Goal: Task Accomplishment & Management: Use online tool/utility

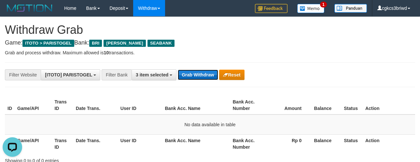
click at [196, 74] on button "Grab Withdraw" at bounding box center [198, 75] width 40 height 10
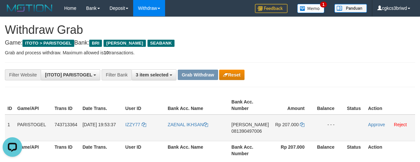
click at [125, 130] on td "IZZY77" at bounding box center [144, 128] width 42 height 27
copy link "IZZY77"
click at [190, 125] on link "ZAENAL IKHSAN" at bounding box center [188, 124] width 40 height 5
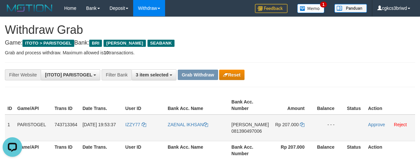
click at [242, 135] on td "DANA 081390497006" at bounding box center [250, 128] width 43 height 27
copy span "081390497006"
click at [301, 124] on icon at bounding box center [302, 124] width 5 height 5
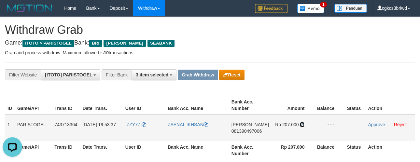
click at [301, 124] on icon at bounding box center [302, 124] width 5 height 5
click at [375, 126] on link "Approve" at bounding box center [376, 124] width 17 height 5
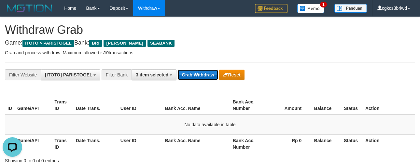
click at [196, 71] on button "Grab Withdraw" at bounding box center [198, 75] width 40 height 10
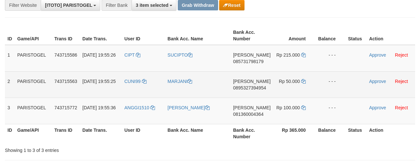
scroll to position [72, 0]
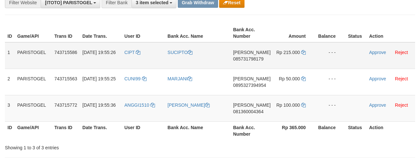
click at [130, 61] on td "CIPT" at bounding box center [143, 55] width 43 height 27
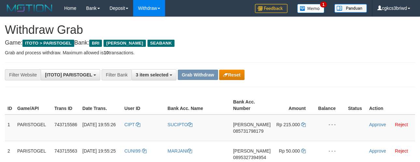
scroll to position [44, 0]
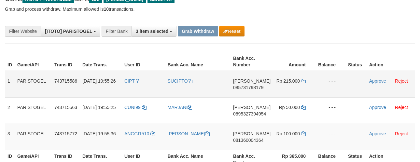
click at [130, 87] on td "CIPT" at bounding box center [143, 84] width 43 height 27
copy link "CIPT"
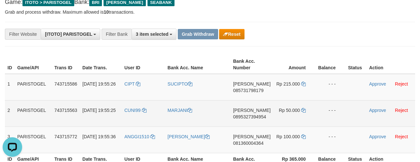
click at [131, 115] on td "CUNI99" at bounding box center [143, 113] width 43 height 26
copy link "CUNI99"
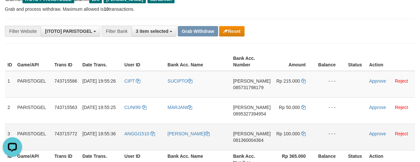
click at [143, 140] on td "ANGGI1510" at bounding box center [143, 137] width 43 height 26
copy link "ANGGI1510"
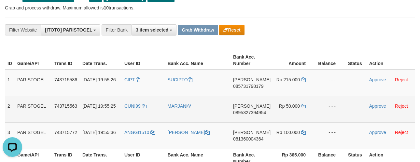
click at [343, 99] on td "- - -" at bounding box center [330, 109] width 30 height 26
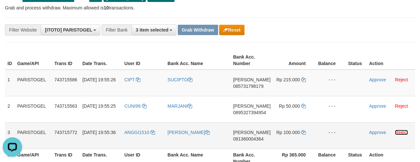
click at [399, 130] on link "Reject" at bounding box center [401, 132] width 13 height 5
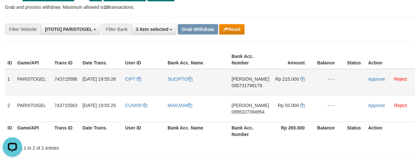
click at [180, 85] on td "SUCIPTO" at bounding box center [197, 82] width 64 height 27
copy link "SUCIPTO"
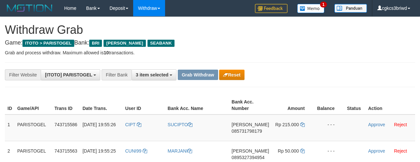
scroll to position [46, 0]
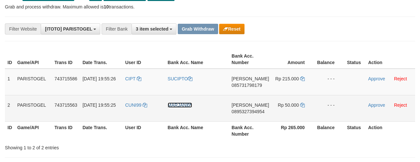
click at [175, 105] on link "MARJANI" at bounding box center [180, 105] width 24 height 5
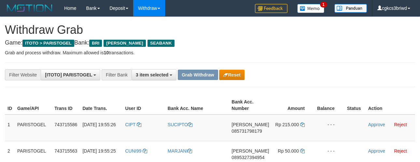
scroll to position [46, 0]
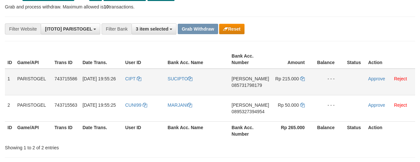
click at [246, 88] on td "DANA 085731798179" at bounding box center [250, 82] width 43 height 27
copy span "085731798179"
drag, startPoint x: 284, startPoint y: 43, endPoint x: 290, endPoint y: 65, distance: 23.0
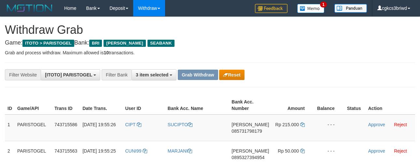
click at [303, 122] on icon at bounding box center [302, 124] width 5 height 5
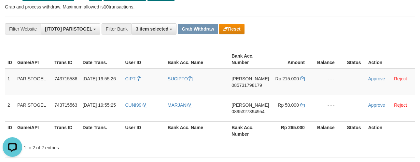
click at [242, 122] on th "Bank Acc. Number" at bounding box center [250, 130] width 43 height 19
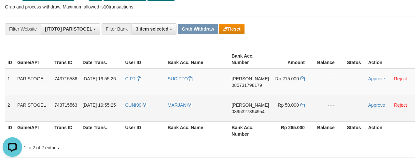
click at [244, 115] on td "DANA 0895327394954" at bounding box center [250, 108] width 43 height 26
copy span "0895327394954"
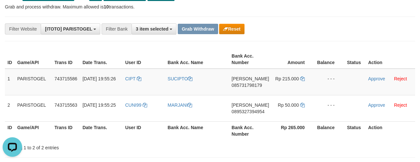
click at [274, 26] on div "**********" at bounding box center [175, 28] width 350 height 11
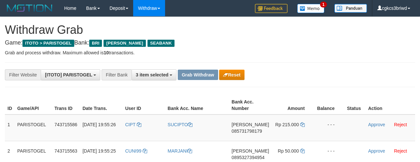
scroll to position [46, 0]
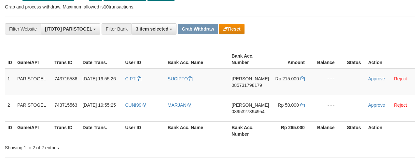
click at [340, 37] on div "**********" at bounding box center [210, 29] width 410 height 25
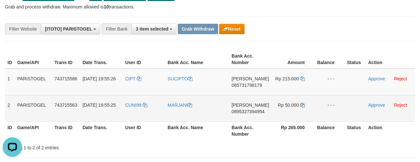
scroll to position [0, 0]
click at [302, 105] on icon at bounding box center [302, 105] width 5 height 5
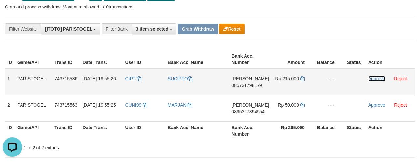
click at [375, 76] on link "Approve" at bounding box center [376, 78] width 17 height 5
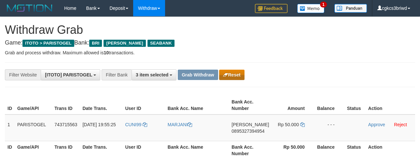
scroll to position [46, 0]
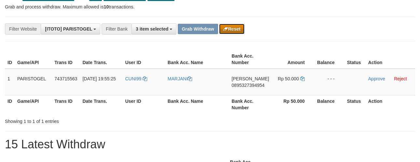
click at [233, 25] on button "Reset" at bounding box center [231, 29] width 25 height 10
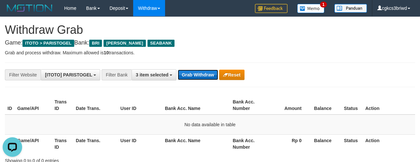
click at [203, 77] on button "Grab Withdraw" at bounding box center [198, 75] width 40 height 10
click at [189, 73] on button "Grab Withdraw" at bounding box center [198, 75] width 40 height 10
click at [199, 78] on button "Grab Withdraw" at bounding box center [198, 75] width 40 height 10
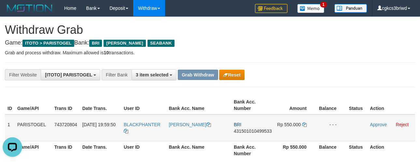
click at [137, 133] on td "BLACKPHANTER" at bounding box center [143, 128] width 45 height 27
copy tr "BLACKPHANTER"
click at [137, 133] on td "BLACKPHANTER" at bounding box center [143, 128] width 45 height 27
click at [148, 131] on td "BLACKPHANTER" at bounding box center [143, 128] width 45 height 27
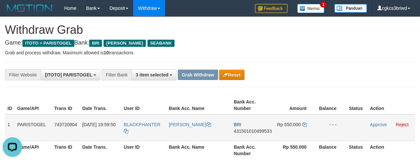
click at [148, 131] on td "BLACKPHANTER" at bounding box center [143, 128] width 45 height 27
copy tr "BLACKPHANTER"
click at [137, 130] on td "BLACKPHANTER" at bounding box center [143, 128] width 45 height 27
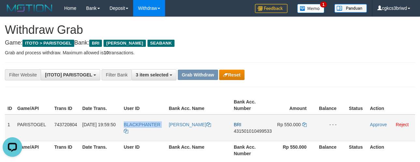
click at [137, 130] on td "BLACKPHANTER" at bounding box center [143, 128] width 45 height 27
copy tr "BLACKPHANTER"
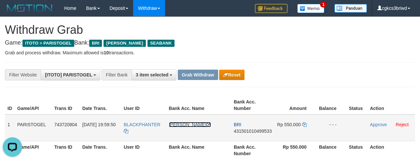
click at [192, 126] on link "[PERSON_NAME]" at bounding box center [190, 124] width 42 height 5
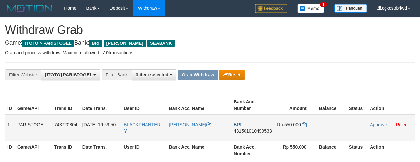
click at [261, 135] on td "BRI 431501010499533" at bounding box center [252, 128] width 43 height 27
copy span "431501010499533"
drag, startPoint x: 314, startPoint y: 83, endPoint x: 302, endPoint y: 116, distance: 34.5
click at [313, 83] on div "**********" at bounding box center [210, 75] width 410 height 25
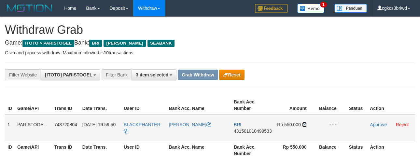
click at [304, 122] on icon at bounding box center [304, 124] width 5 height 5
click at [372, 122] on link "Approve" at bounding box center [378, 124] width 17 height 5
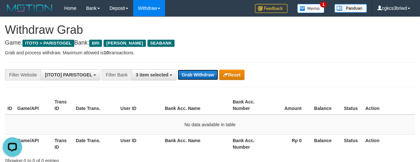
click at [193, 74] on button "Grab Withdraw" at bounding box center [198, 75] width 40 height 10
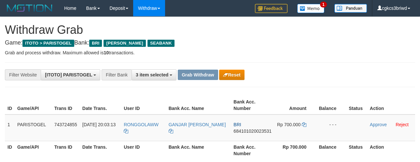
click at [141, 127] on td "RONGGOLAWW" at bounding box center [143, 128] width 45 height 27
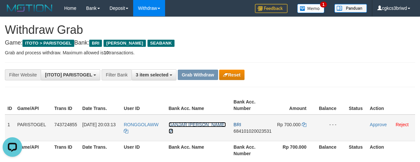
click at [178, 124] on link "GANJAR [PERSON_NAME]" at bounding box center [197, 128] width 57 height 12
click at [252, 135] on td "BRI 684101020023531" at bounding box center [252, 128] width 43 height 27
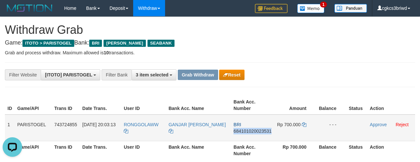
click at [252, 135] on td "BRI 684101020023531" at bounding box center [252, 128] width 43 height 27
copy span "684101020023531"
click at [304, 125] on icon at bounding box center [304, 124] width 5 height 5
click at [375, 125] on link "Approve" at bounding box center [378, 124] width 17 height 5
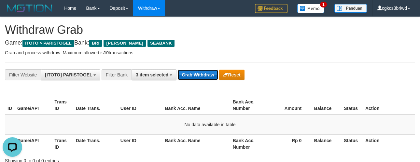
click at [211, 76] on button "Grab Withdraw" at bounding box center [198, 75] width 40 height 10
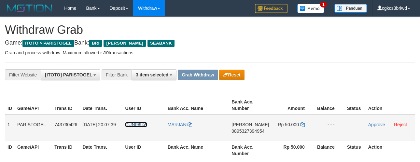
click at [130, 126] on span "CUNI99" at bounding box center [133, 124] width 16 height 5
click at [133, 129] on td "CUNI99" at bounding box center [143, 128] width 42 height 27
copy span "CUNI99"
click at [133, 129] on td "CUNI99" at bounding box center [143, 128] width 42 height 27
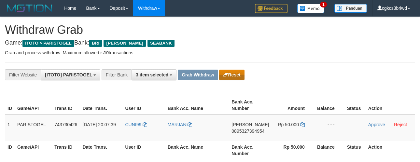
drag, startPoint x: 239, startPoint y: 66, endPoint x: 242, endPoint y: 73, distance: 7.1
click at [239, 66] on div "**********" at bounding box center [210, 75] width 410 height 25
click at [242, 75] on button "Reset" at bounding box center [231, 75] width 25 height 10
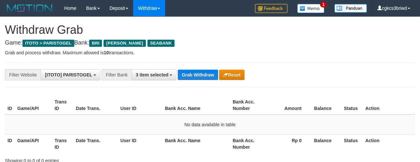
click at [193, 74] on button "Grab Withdraw" at bounding box center [198, 75] width 40 height 10
click at [149, 73] on span "3 item selected" at bounding box center [152, 74] width 33 height 5
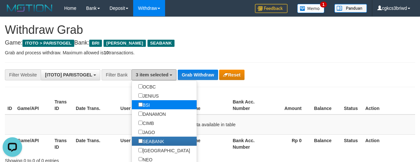
scroll to position [217, 0]
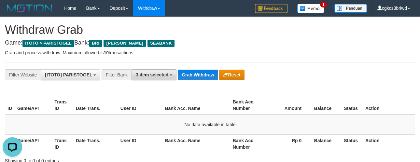
click at [163, 70] on button "3 item selected" at bounding box center [154, 74] width 45 height 11
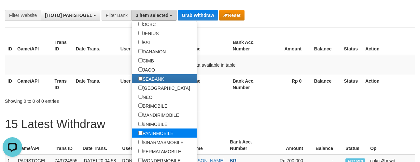
scroll to position [72, 0]
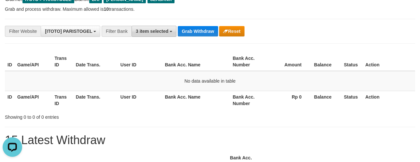
click at [151, 31] on span "3 item selected" at bounding box center [152, 31] width 33 height 5
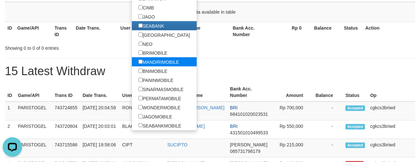
scroll to position [116, 0]
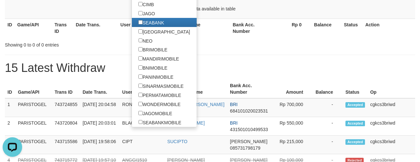
drag, startPoint x: 268, startPoint y: 61, endPoint x: 248, endPoint y: 63, distance: 20.4
click at [268, 62] on h1 "15 Latest Withdraw" at bounding box center [210, 68] width 410 height 13
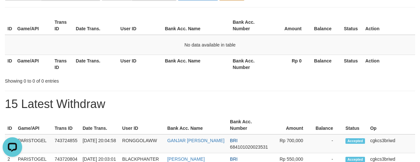
click at [191, 55] on th "Bank Acc. Name" at bounding box center [196, 64] width 68 height 19
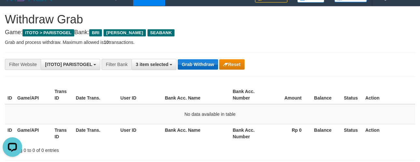
scroll to position [7, 0]
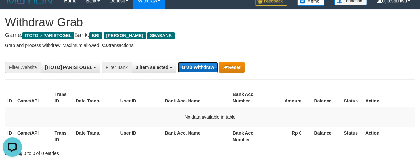
click at [189, 69] on button "Grab Withdraw" at bounding box center [198, 67] width 40 height 10
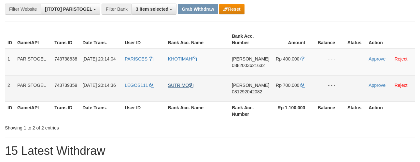
scroll to position [72, 0]
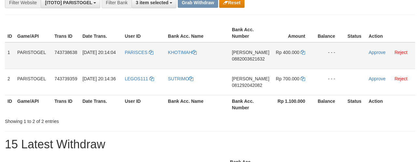
click at [143, 57] on td "PARISCES" at bounding box center [143, 55] width 43 height 27
copy link "PARISCES"
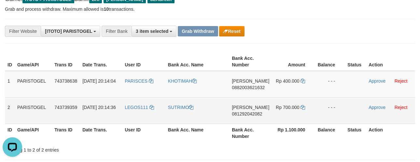
click at [178, 113] on td "SUTRIMO" at bounding box center [197, 110] width 64 height 26
click at [177, 113] on td "SUTRIMO" at bounding box center [197, 110] width 64 height 26
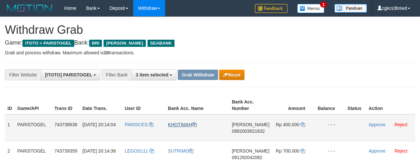
scroll to position [41, 0]
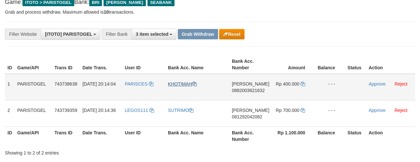
click at [183, 84] on link "KHOTIMAH" at bounding box center [182, 83] width 29 height 5
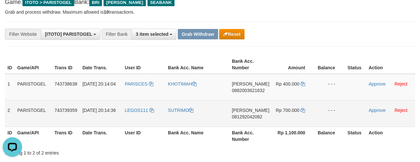
click at [133, 115] on td "LEGOS111" at bounding box center [143, 113] width 43 height 26
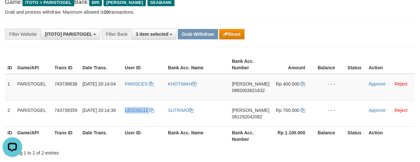
copy link "LEGOS111"
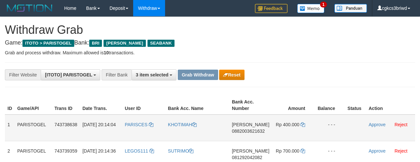
scroll to position [41, 0]
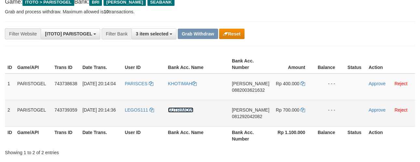
click at [176, 107] on link "SUTRIMO" at bounding box center [181, 109] width 26 height 5
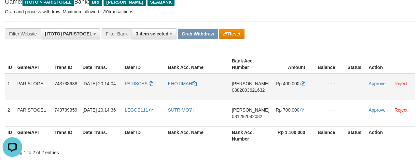
scroll to position [0, 0]
click at [253, 96] on td "[PERSON_NAME] 0882003621632" at bounding box center [250, 86] width 43 height 27
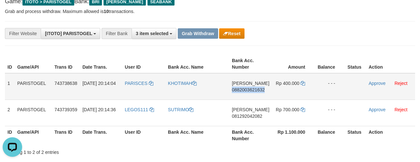
click at [253, 96] on td "[PERSON_NAME] 0882003621632" at bounding box center [250, 86] width 43 height 27
copy span "0882003621632"
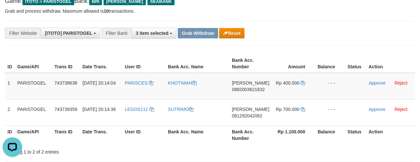
click at [248, 98] on td "[PERSON_NAME] 0882003621632" at bounding box center [250, 86] width 43 height 27
copy span "0882003621632"
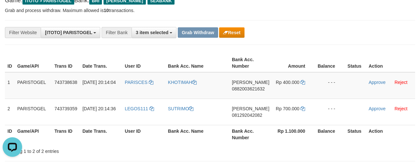
click at [308, 44] on div "**********" at bounding box center [210, 32] width 410 height 25
click at [301, 79] on td "Rp 400.000" at bounding box center [293, 85] width 43 height 27
click at [301, 80] on icon at bounding box center [303, 82] width 5 height 5
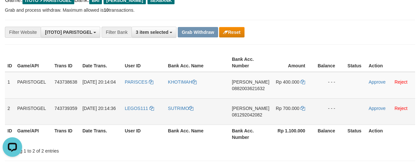
click at [250, 115] on span "081292042082" at bounding box center [247, 114] width 30 height 5
click at [250, 118] on td "DANA 081292042082" at bounding box center [250, 111] width 43 height 26
copy span "081292042082"
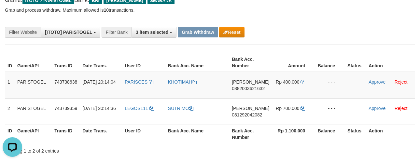
click at [295, 35] on div "**********" at bounding box center [175, 32] width 350 height 11
click at [325, 59] on th "Balance" at bounding box center [330, 62] width 30 height 19
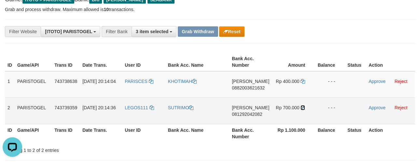
click at [302, 108] on icon at bounding box center [303, 107] width 5 height 5
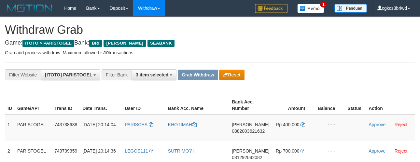
scroll to position [44, 0]
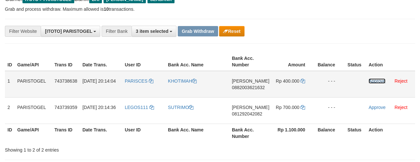
click at [376, 79] on link "Approve" at bounding box center [377, 80] width 17 height 5
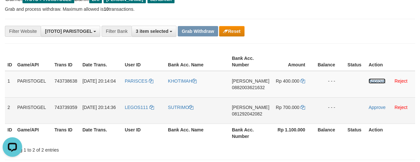
scroll to position [0, 0]
click at [376, 105] on link "Approve" at bounding box center [377, 107] width 17 height 5
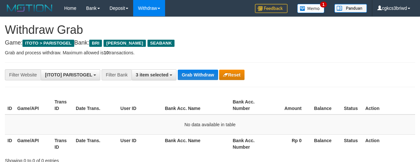
scroll to position [46, 0]
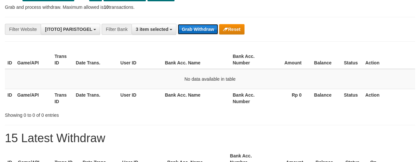
click at [200, 27] on button "Grab Withdraw" at bounding box center [198, 29] width 40 height 10
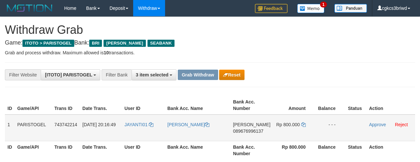
click at [137, 130] on td "JAYANTI01" at bounding box center [143, 128] width 43 height 27
copy link "JAYANTI01"
click at [175, 125] on link "[PERSON_NAME]" at bounding box center [188, 124] width 42 height 5
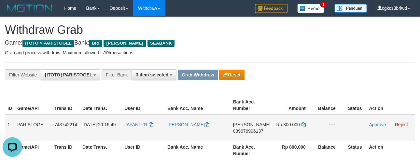
click at [244, 135] on td "DANA 089676996137" at bounding box center [252, 128] width 43 height 27
copy span "089676996137"
click at [236, 77] on button "Reset" at bounding box center [231, 75] width 25 height 10
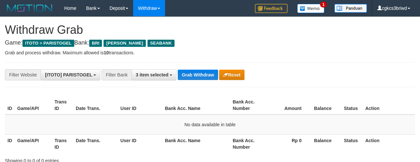
click at [197, 73] on button "Grab Withdraw" at bounding box center [198, 75] width 40 height 10
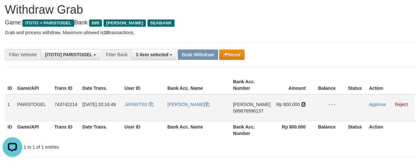
click at [303, 103] on icon at bounding box center [303, 104] width 5 height 5
click at [248, 114] on td "DANA 089676996137" at bounding box center [252, 107] width 43 height 27
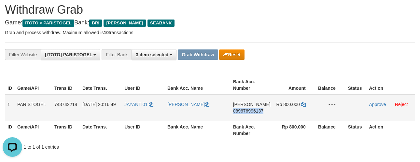
copy span "089676996137"
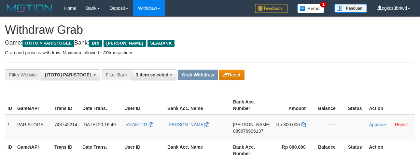
scroll to position [20, 0]
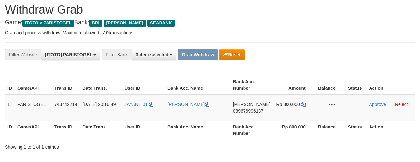
click at [333, 76] on th "Balance" at bounding box center [330, 85] width 30 height 19
click at [303, 103] on icon at bounding box center [303, 104] width 5 height 5
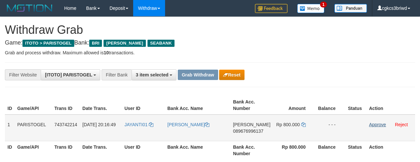
scroll to position [20, 0]
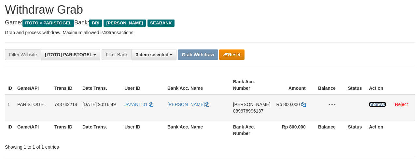
click at [379, 103] on link "Approve" at bounding box center [377, 104] width 17 height 5
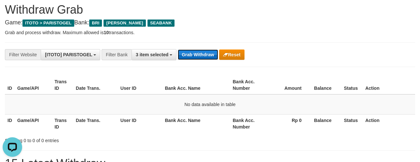
click at [190, 52] on button "Grab Withdraw" at bounding box center [198, 54] width 40 height 10
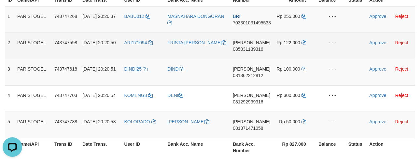
scroll to position [72, 0]
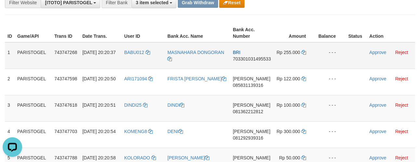
drag, startPoint x: 121, startPoint y: 54, endPoint x: 126, endPoint y: 54, distance: 4.2
click at [122, 54] on tr "1 PARISTOGEL 743747268 01/10/2025 20:20:37 BABU012 MASNAHARA DONGORAN BRI 70330…" at bounding box center [210, 55] width 410 height 27
click at [126, 55] on td "BABU012" at bounding box center [142, 55] width 43 height 27
click at [129, 55] on td "BABU012" at bounding box center [142, 55] width 43 height 27
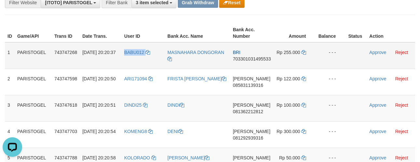
copy link "BABU012"
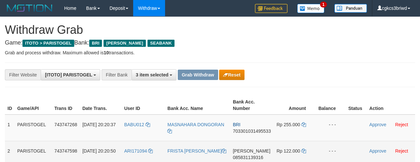
scroll to position [67, 0]
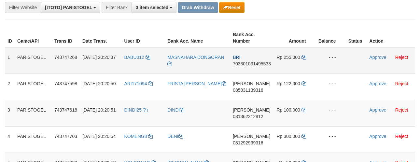
click at [133, 66] on td "BABU012" at bounding box center [142, 60] width 43 height 27
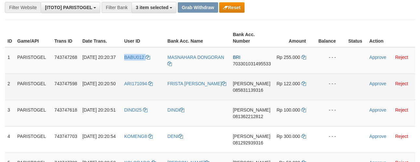
copy link "BABU012"
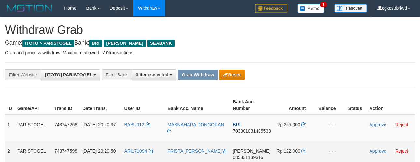
scroll to position [67, 0]
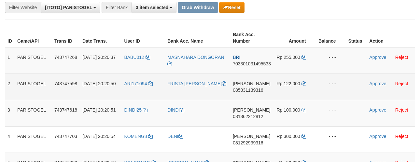
click at [135, 93] on td "ARI171094" at bounding box center [142, 87] width 43 height 26
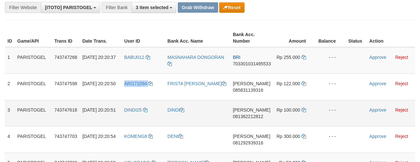
copy link "ARI171094"
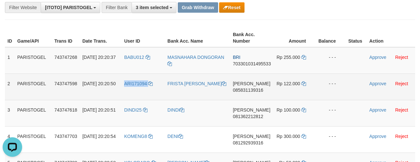
click at [133, 89] on td "ARI171094" at bounding box center [142, 87] width 43 height 26
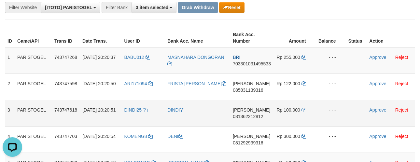
click at [128, 116] on td "DINDI25" at bounding box center [142, 113] width 43 height 26
copy link "DINDI25"
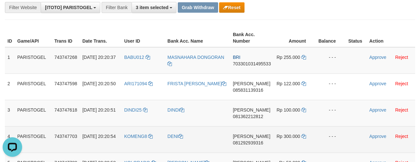
click at [131, 139] on td "KOMENG8" at bounding box center [142, 139] width 43 height 26
copy link "KOMENG8"
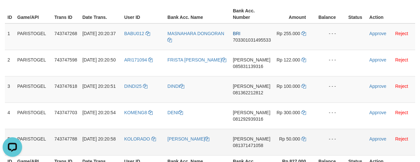
scroll to position [140, 0]
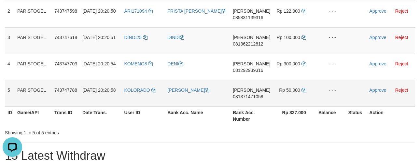
click at [131, 97] on td "KOLORADO" at bounding box center [142, 93] width 43 height 26
copy link "KOLORADO"
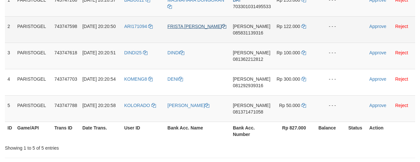
click at [183, 28] on td "FRISTA [PERSON_NAME]" at bounding box center [197, 29] width 65 height 26
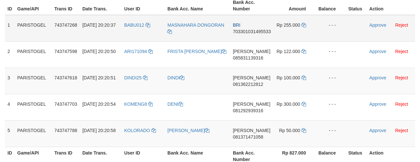
scroll to position [89, 0]
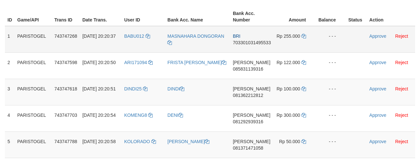
click at [181, 45] on td "MASNAHARA DONGORAN" at bounding box center [197, 39] width 65 height 27
copy tr "MASNAHARA DONGORAN"
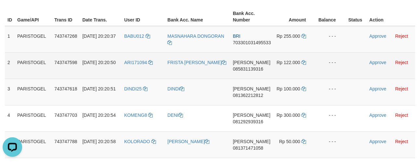
click at [200, 74] on td "FRISTA [PERSON_NAME]" at bounding box center [197, 65] width 65 height 26
copy link "FRISTA [PERSON_NAME]"
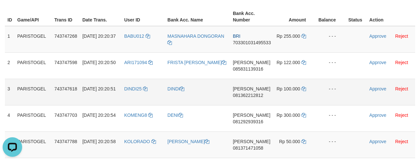
click at [175, 98] on td "DINDI" at bounding box center [197, 92] width 65 height 26
copy link "DINDI"
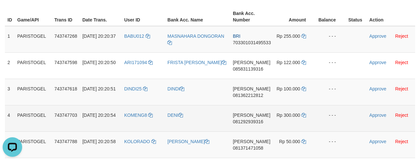
click at [176, 124] on td "DENI" at bounding box center [197, 118] width 65 height 26
copy link "DENI"
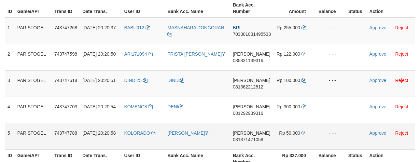
scroll to position [99, 0]
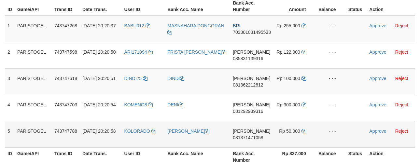
click at [187, 136] on td "[PERSON_NAME]" at bounding box center [197, 134] width 65 height 26
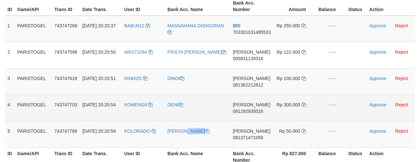
copy link "[PERSON_NAME]"
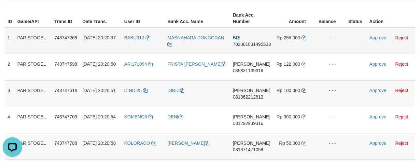
click at [243, 47] on td "BRI 703301031495533" at bounding box center [251, 41] width 43 height 27
copy span "703301031495533"
click at [247, 49] on td "BRI 703301031495533" at bounding box center [251, 41] width 43 height 27
drag, startPoint x: 247, startPoint y: 49, endPoint x: 239, endPoint y: 47, distance: 8.4
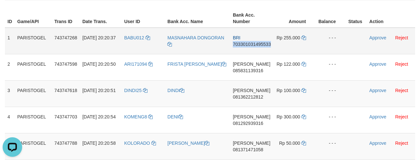
click at [248, 48] on td "BRI 703301031495533" at bounding box center [251, 41] width 43 height 27
copy span "703301031495533"
drag, startPoint x: 310, startPoint y: 25, endPoint x: 310, endPoint y: 29, distance: 3.9
click at [310, 25] on th "Amount" at bounding box center [294, 18] width 42 height 19
click at [301, 38] on icon at bounding box center [303, 37] width 5 height 5
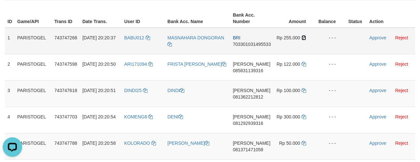
click at [304, 37] on icon at bounding box center [303, 37] width 5 height 5
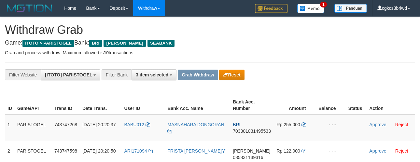
scroll to position [87, 0]
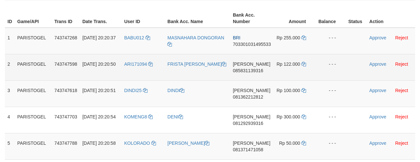
click at [257, 74] on td "[PERSON_NAME] 085831139316" at bounding box center [251, 67] width 43 height 26
copy span "085831139316"
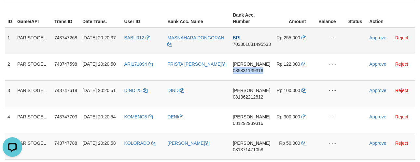
scroll to position [0, 0]
click at [290, 28] on td "Rp 255.000" at bounding box center [294, 41] width 42 height 27
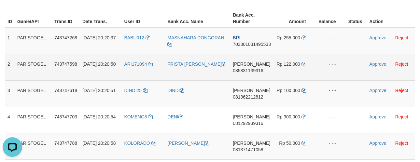
click at [253, 74] on td "[PERSON_NAME] 085831139316" at bounding box center [251, 67] width 43 height 26
copy span "085831139316"
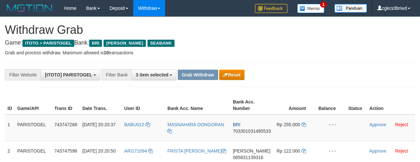
scroll to position [87, 0]
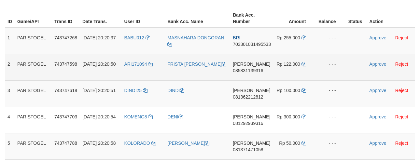
click at [245, 75] on td "DANA 085831139316" at bounding box center [251, 67] width 43 height 26
copy span "085831139316"
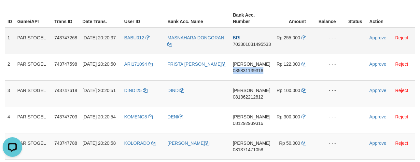
scroll to position [0, 0]
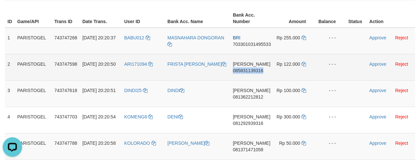
click at [324, 67] on td "- - -" at bounding box center [331, 67] width 30 height 26
click at [305, 62] on icon at bounding box center [303, 64] width 5 height 5
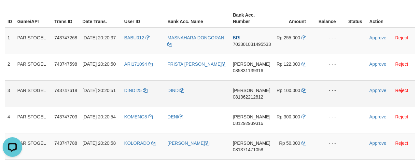
click at [244, 99] on td "[PERSON_NAME] 081362212812" at bounding box center [251, 93] width 43 height 26
copy span "081362212812"
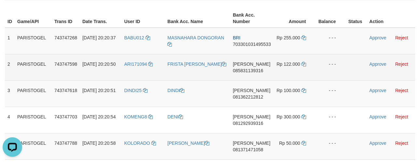
click at [349, 69] on td at bounding box center [356, 67] width 21 height 26
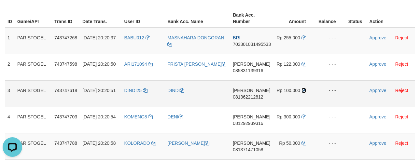
click at [304, 91] on icon at bounding box center [303, 90] width 5 height 5
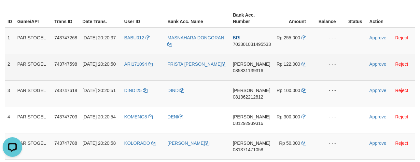
click at [358, 75] on td at bounding box center [356, 67] width 21 height 26
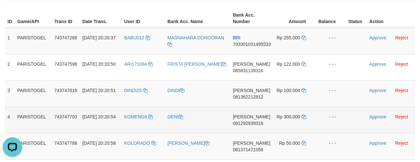
click at [251, 126] on td "DANA 081292939316" at bounding box center [251, 120] width 43 height 26
copy span "081292939316"
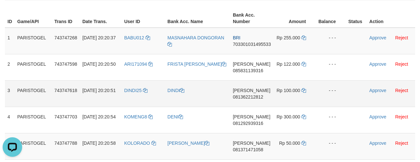
click at [336, 90] on td "- - -" at bounding box center [331, 93] width 30 height 26
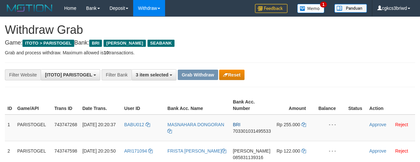
scroll to position [87, 0]
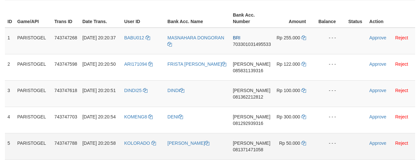
click at [254, 152] on td "[PERSON_NAME] 081371471058" at bounding box center [251, 146] width 43 height 26
copy span "081371471058"
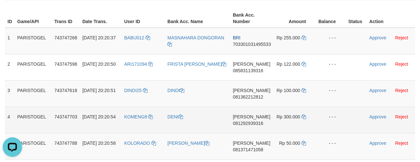
click at [329, 122] on td "- - -" at bounding box center [331, 120] width 30 height 26
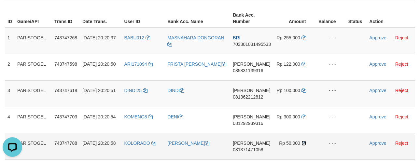
click at [305, 142] on icon at bounding box center [303, 143] width 5 height 5
click at [380, 36] on link "Approve" at bounding box center [377, 37] width 17 height 5
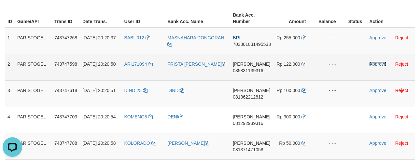
click at [376, 62] on link "Approve" at bounding box center [377, 64] width 17 height 5
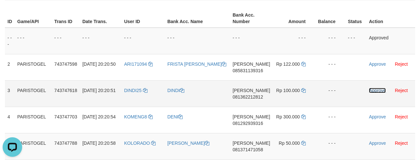
click at [373, 88] on link "Approve" at bounding box center [377, 90] width 17 height 5
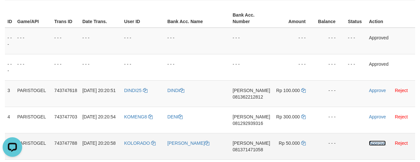
click at [370, 144] on link "Approve" at bounding box center [377, 143] width 17 height 5
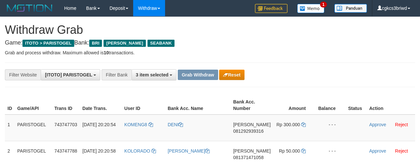
scroll to position [87, 0]
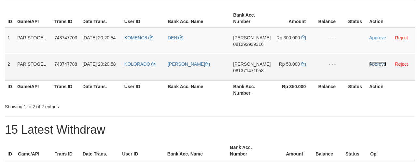
click at [370, 63] on link "Approve" at bounding box center [377, 64] width 17 height 5
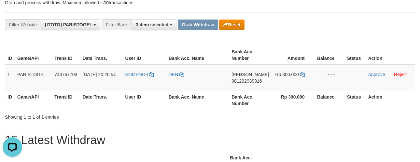
scroll to position [15, 0]
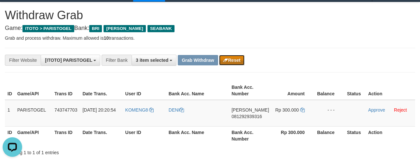
click at [234, 64] on button "Reset" at bounding box center [231, 60] width 25 height 10
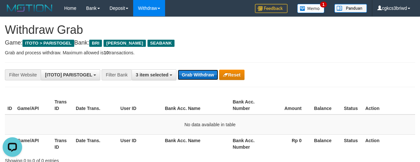
click at [200, 76] on button "Grab Withdraw" at bounding box center [198, 75] width 40 height 10
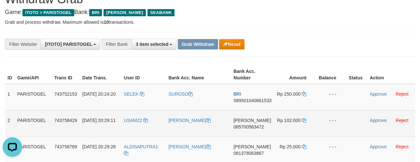
scroll to position [72, 0]
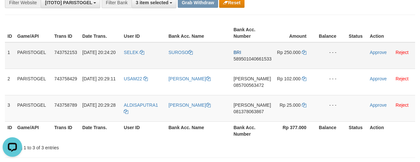
click at [133, 59] on td "SELEK" at bounding box center [143, 55] width 45 height 27
copy link "SELEK"
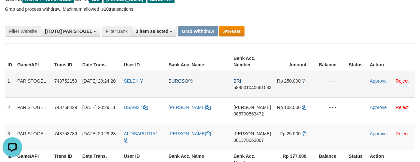
click at [183, 78] on link "SUROSO" at bounding box center [180, 80] width 24 height 5
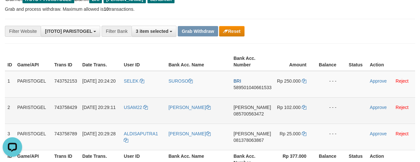
click at [131, 113] on td "USAM22" at bounding box center [143, 110] width 45 height 26
copy link "USAM22"
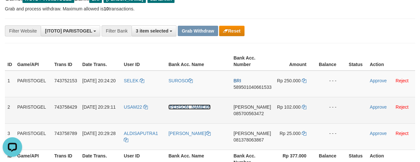
click at [171, 105] on link "[PERSON_NAME]" at bounding box center [189, 107] width 42 height 5
click at [173, 106] on link "[PERSON_NAME]" at bounding box center [189, 107] width 42 height 5
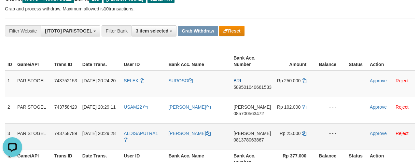
click at [131, 139] on td "ALDISAPUTRA1" at bounding box center [143, 136] width 45 height 26
copy tr "ALDISAPUTRA1"
click at [176, 138] on td "[PERSON_NAME]" at bounding box center [198, 136] width 65 height 26
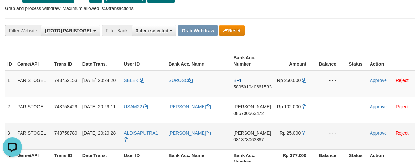
click at [177, 136] on td "[PERSON_NAME]" at bounding box center [198, 136] width 65 height 26
drag, startPoint x: 177, startPoint y: 136, endPoint x: 181, endPoint y: 130, distance: 7.0
click at [178, 134] on td "[PERSON_NAME]" at bounding box center [198, 136] width 65 height 26
click at [181, 131] on link "[PERSON_NAME]" at bounding box center [189, 133] width 42 height 5
copy link "ALDI"
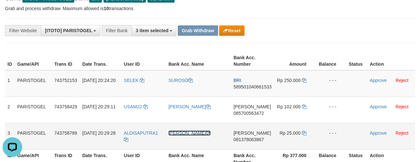
click at [181, 131] on link "[PERSON_NAME]" at bounding box center [189, 133] width 42 height 5
